Goal: Book appointment/travel/reservation

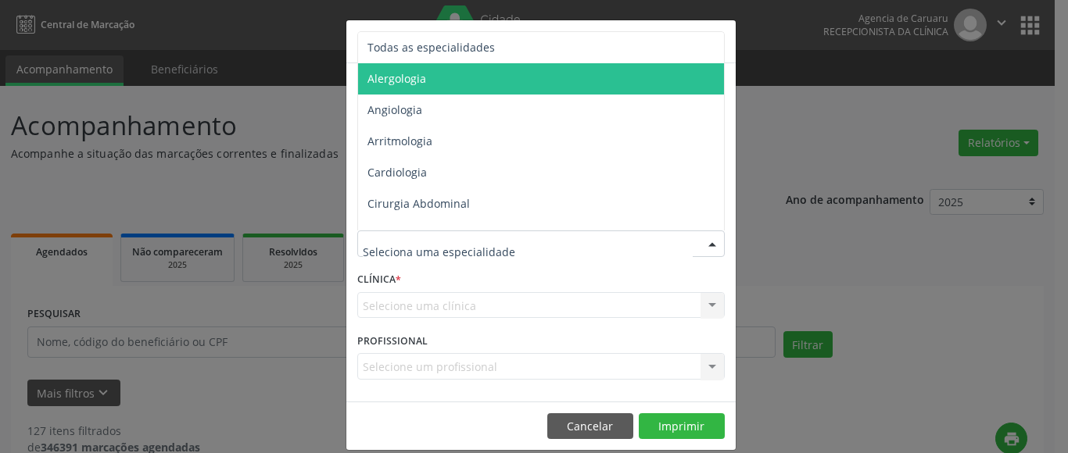
click at [457, 52] on span "Todas as especialidades" at bounding box center [430, 47] width 127 height 15
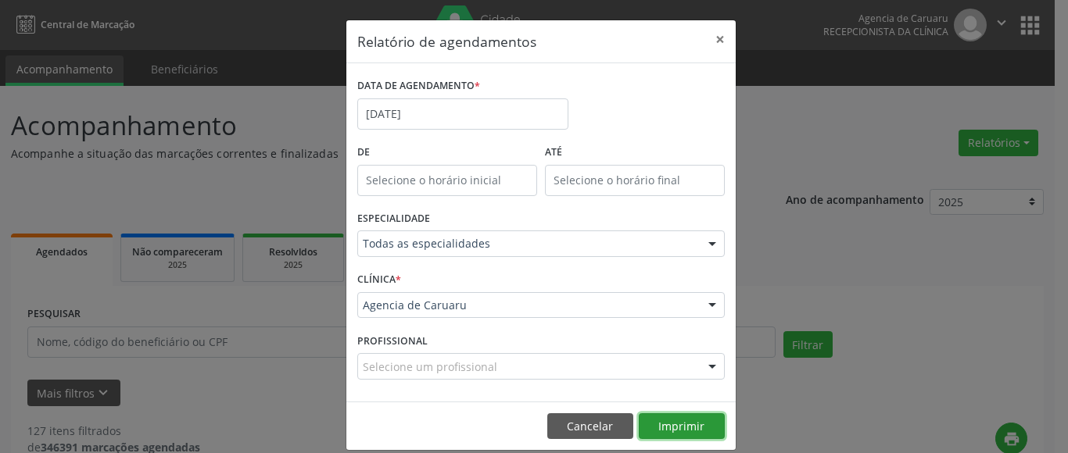
click at [691, 427] on button "Imprimir" at bounding box center [682, 427] width 86 height 27
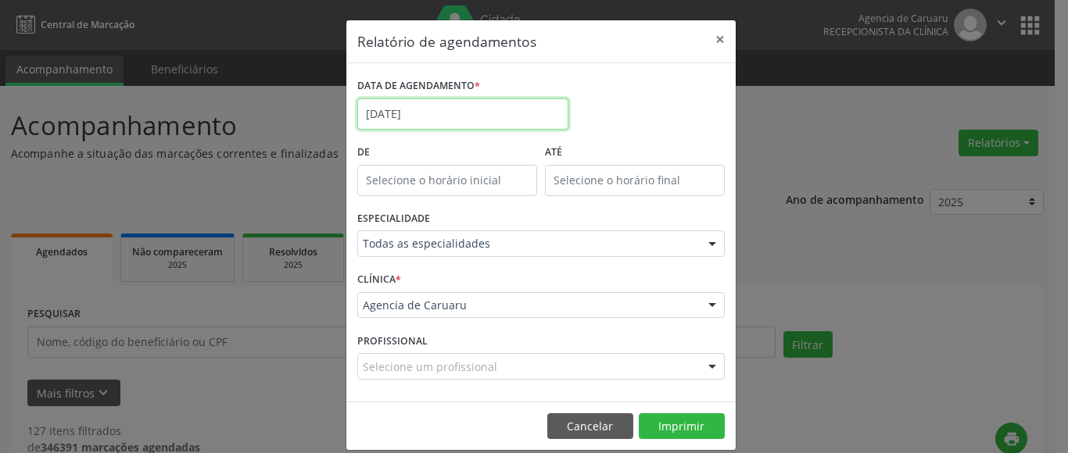
click at [455, 112] on input "[DATE]" at bounding box center [462, 114] width 211 height 31
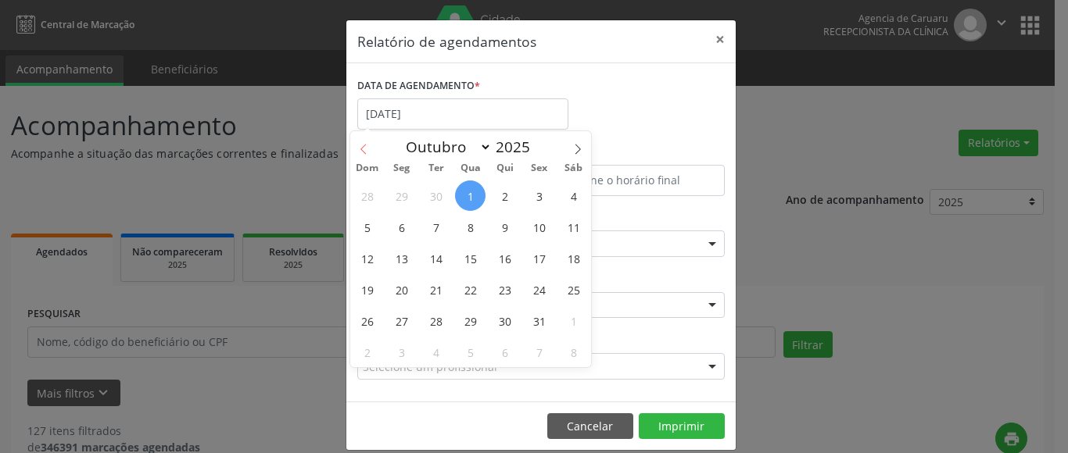
click at [357, 145] on span at bounding box center [363, 144] width 27 height 27
select select "8"
click at [479, 259] on span "17" at bounding box center [470, 258] width 30 height 30
type input "[DATE]"
click at [479, 259] on span "17" at bounding box center [470, 258] width 30 height 30
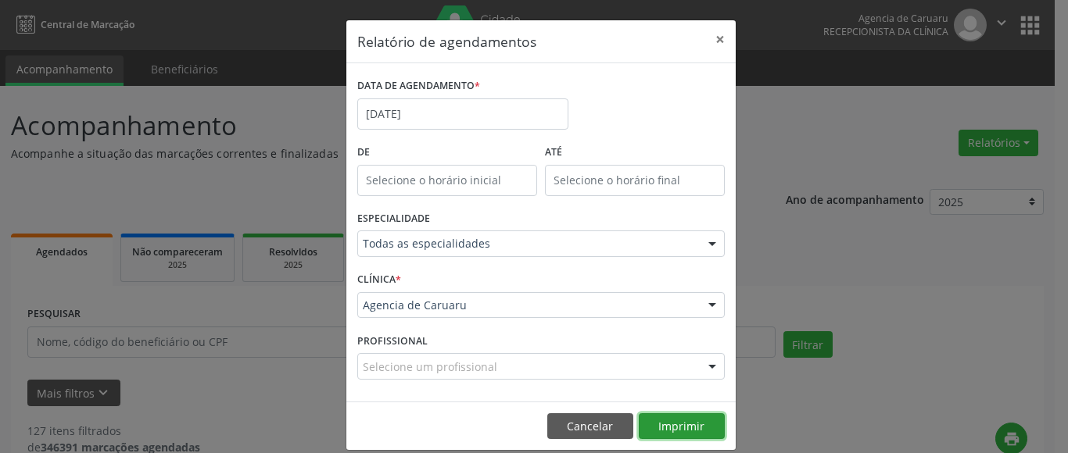
click at [674, 427] on button "Imprimir" at bounding box center [682, 427] width 86 height 27
